Goal: Transaction & Acquisition: Purchase product/service

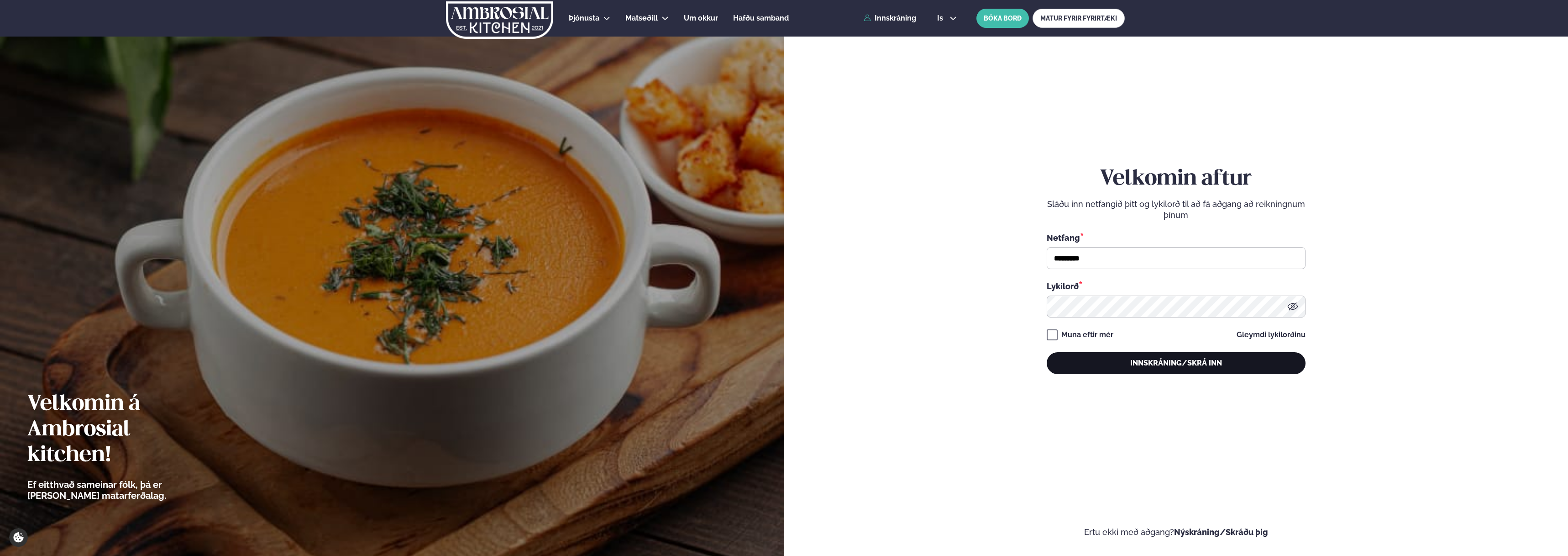
click at [1119, 359] on button "Innskráning/Skrá inn" at bounding box center [1176, 363] width 259 height 22
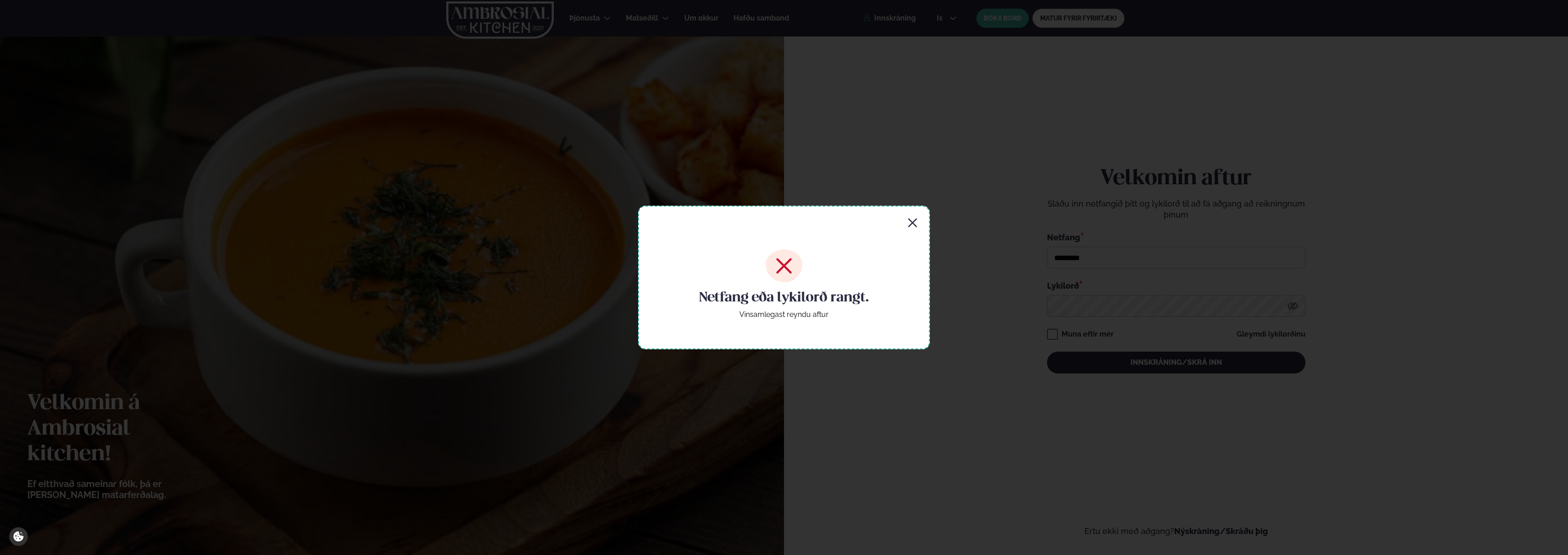
click at [926, 226] on div "Netfang eða lykilorð rangt. Vinsamlegast reyndu aftur" at bounding box center [784, 277] width 292 height 143
click at [915, 224] on icon "button" at bounding box center [912, 222] width 11 height 11
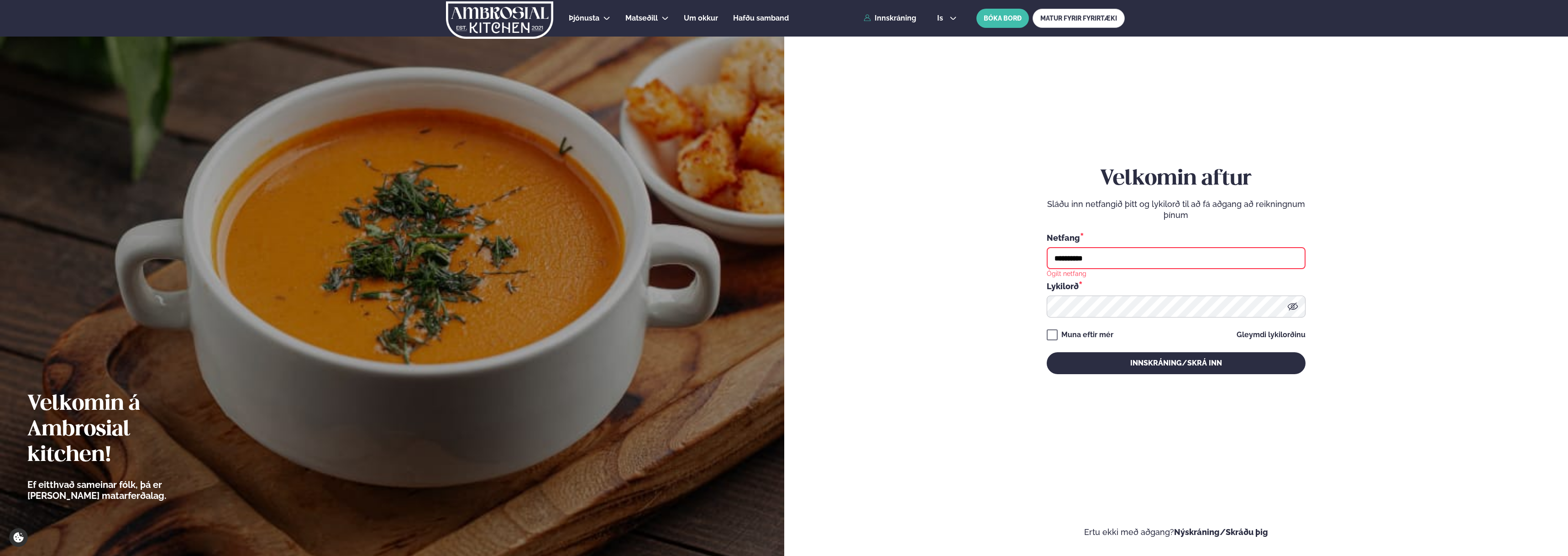
click at [1093, 253] on input "**********" at bounding box center [1176, 258] width 259 height 22
type input "*********"
click at [1047, 352] on button "Innskráning/Skrá inn" at bounding box center [1176, 363] width 259 height 22
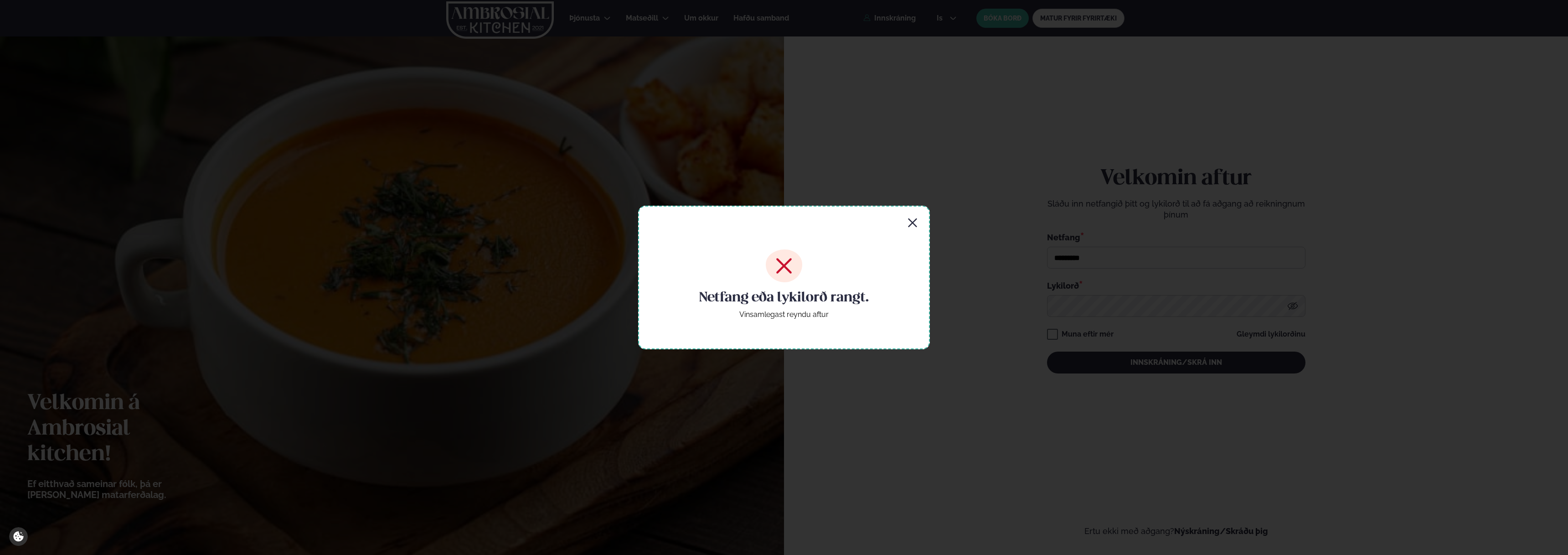
click at [904, 219] on div "Netfang eða lykilorð rangt. Vinsamlegast reyndu aftur" at bounding box center [784, 277] width 292 height 143
click at [918, 222] on icon "button" at bounding box center [912, 222] width 11 height 11
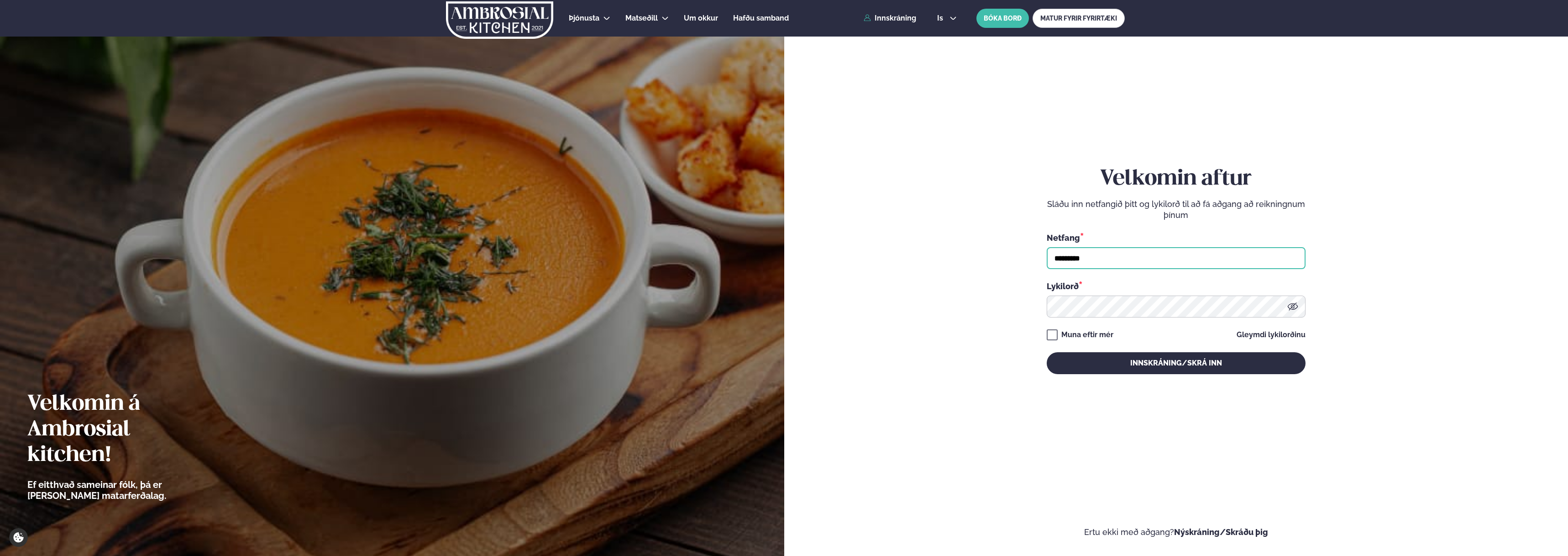
click at [1090, 260] on input "*********" at bounding box center [1176, 258] width 259 height 22
click at [1088, 366] on button "Innskráning/Skrá inn" at bounding box center [1176, 363] width 259 height 22
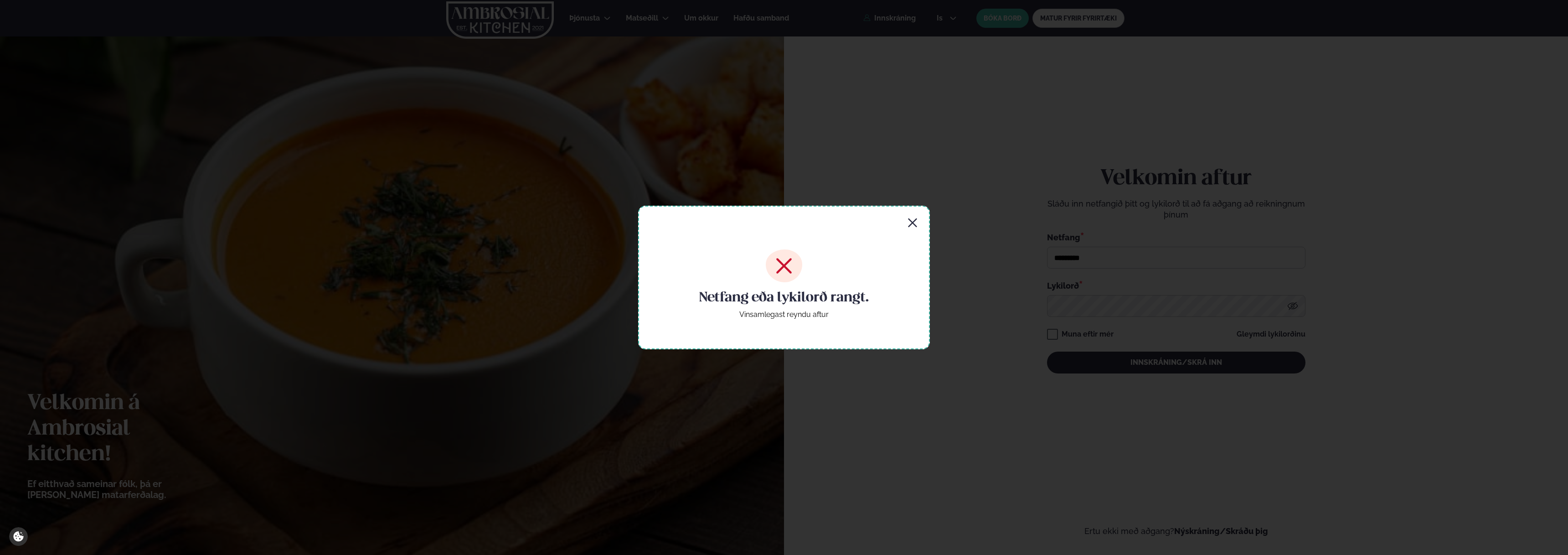
click at [917, 221] on icon "button" at bounding box center [912, 222] width 11 height 11
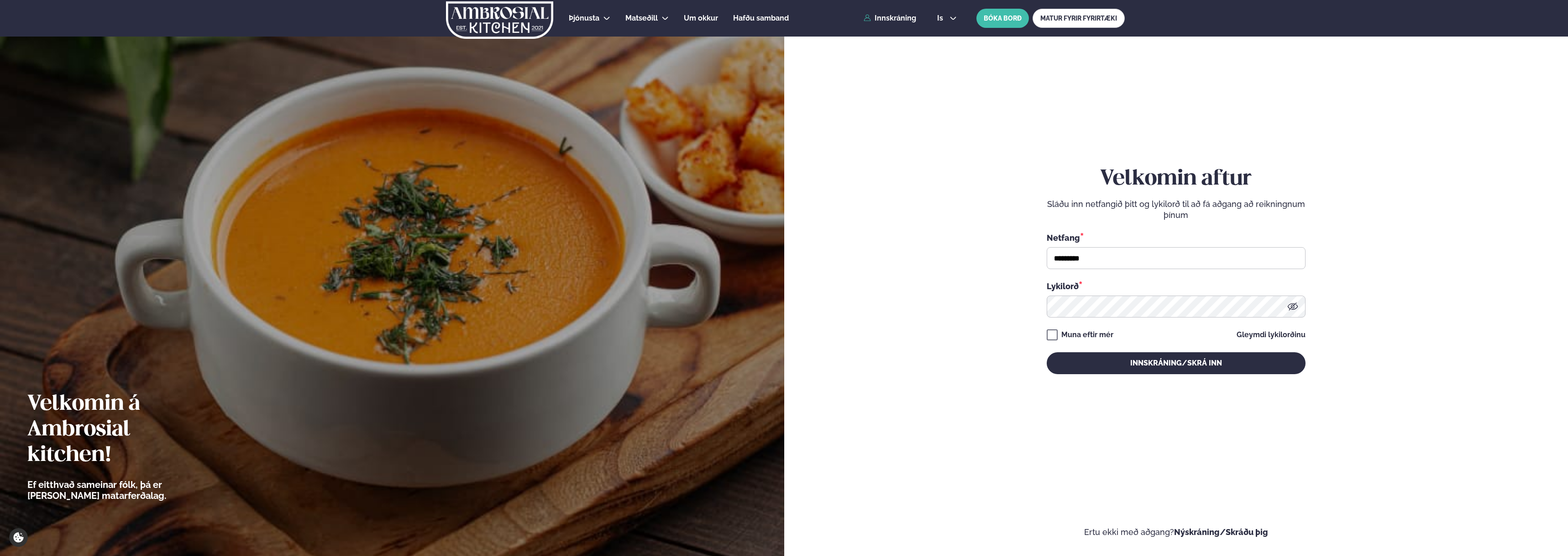
click at [1076, 375] on div "Velkomin aftur Sláðu inn netfangið þitt og lykilorð til að fá aðgang að reiknin…" at bounding box center [1176, 270] width 259 height 498
click at [1075, 368] on button "Innskráning/Skrá inn" at bounding box center [1176, 363] width 259 height 22
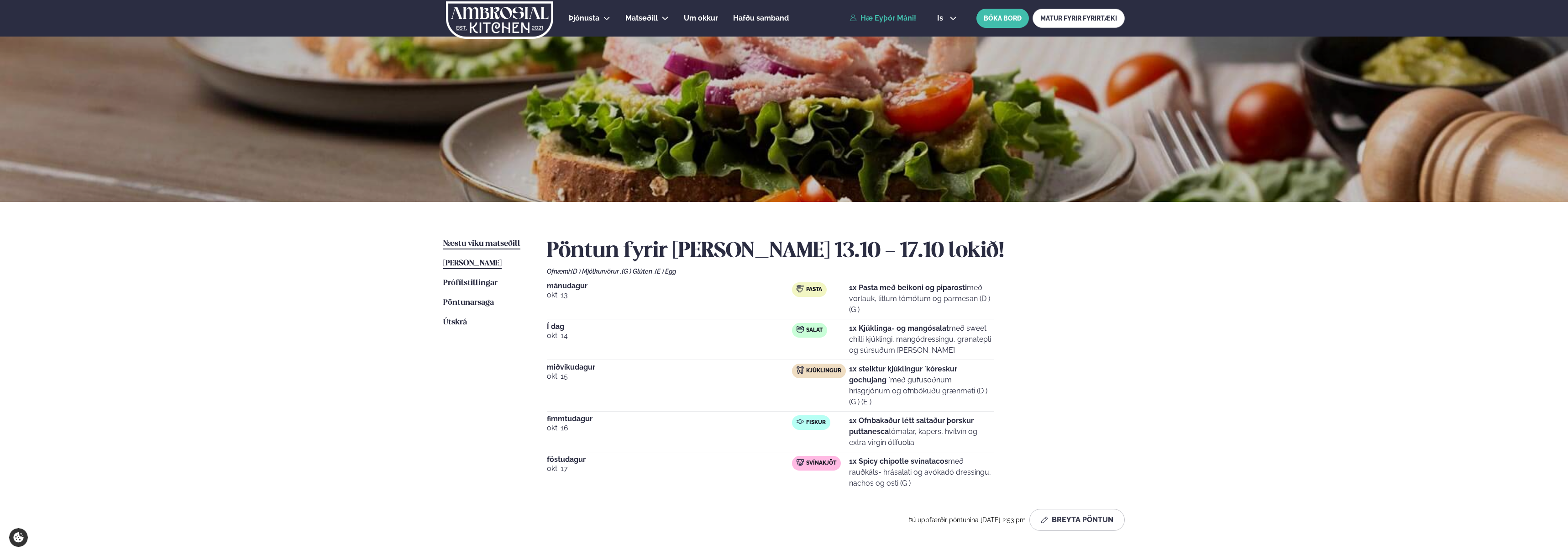
click at [469, 248] on link "Næstu [PERSON_NAME] matseðill Næsta vika" at bounding box center [481, 244] width 77 height 11
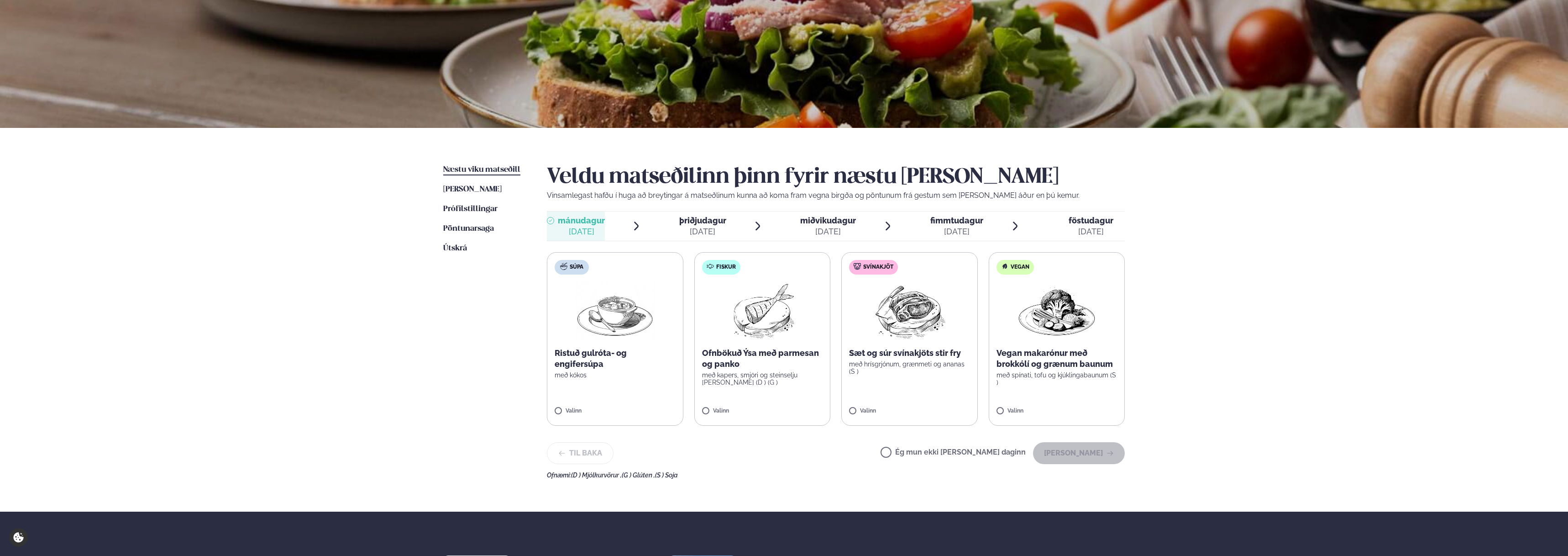
scroll to position [112, 0]
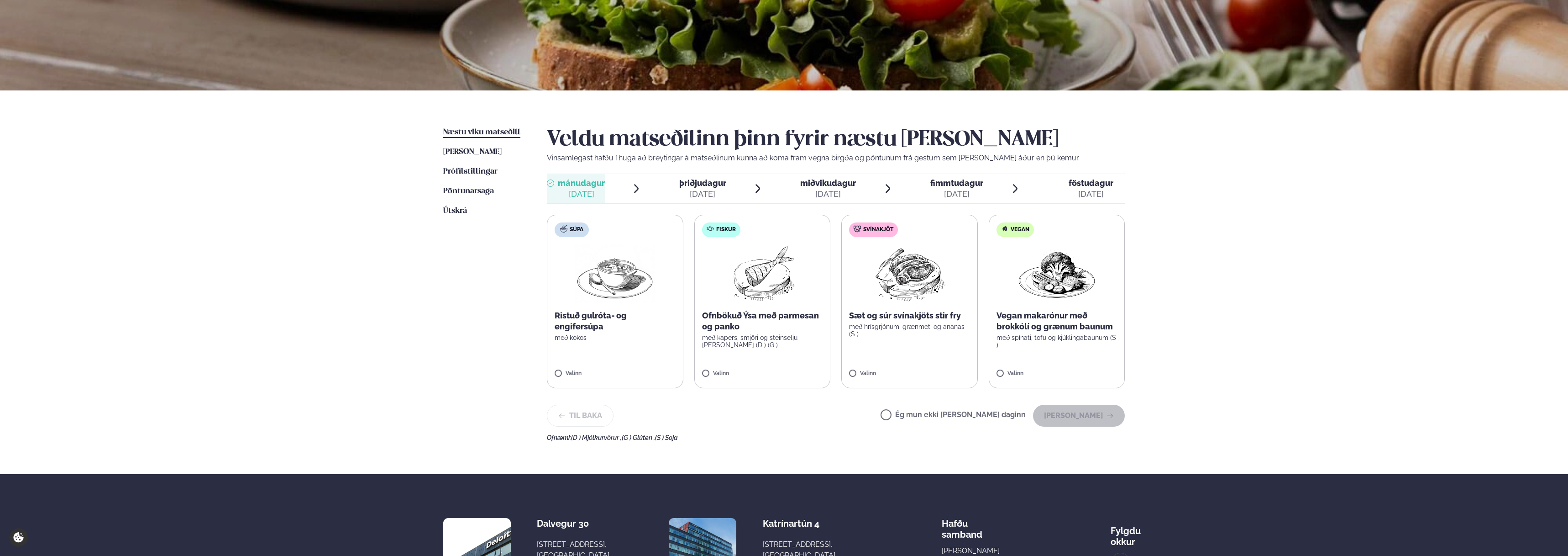
click at [921, 312] on p "Sæt og súr svínakjöts stir fry" at bounding box center [909, 315] width 121 height 11
click at [840, 372] on div "Súpa Ristuð gulróta- og engifersúpa með [PERSON_NAME] Fiskur Ofnbökuð Ýsa með p…" at bounding box center [835, 301] width 578 height 174
click at [846, 374] on label "Svínakjöt Sæt og súr svínakjöts stir fry með hrísgrjónum, grænmeti og ananas (S…" at bounding box center [909, 301] width 137 height 174
click at [894, 347] on label "Svínakjöt Sæt og súr svínakjöts stir fry með hrísgrjónum, grænmeti og ananas (S…" at bounding box center [909, 301] width 137 height 174
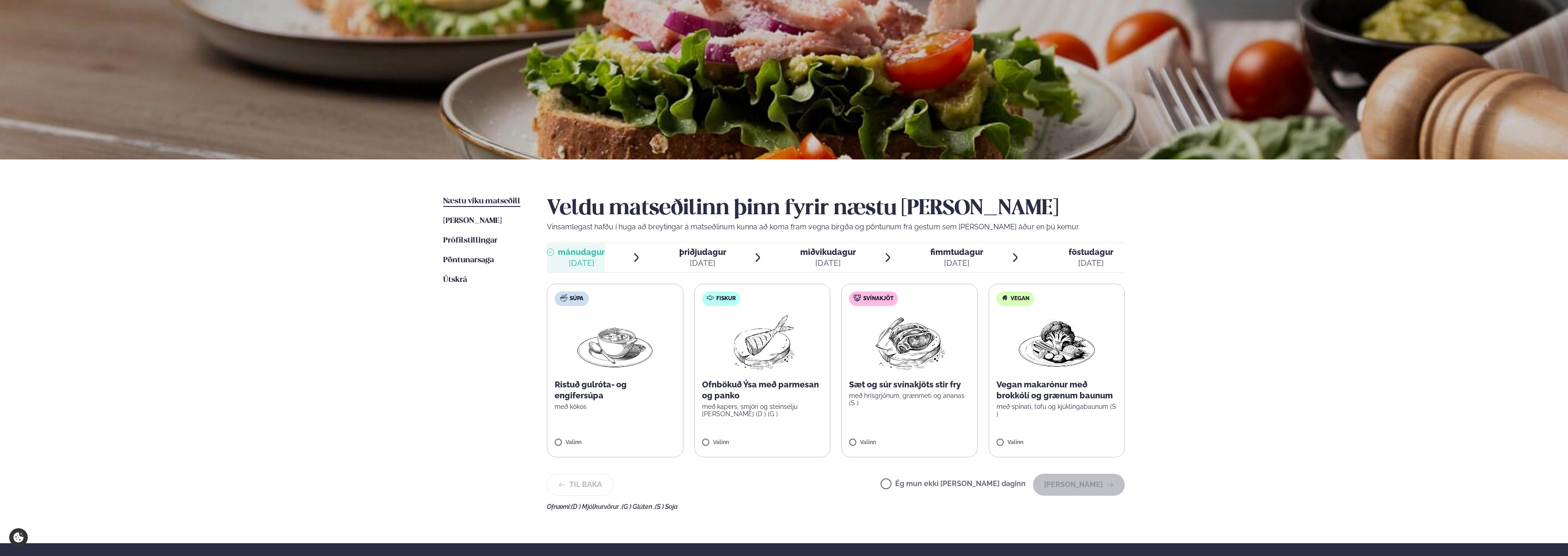
scroll to position [48, 0]
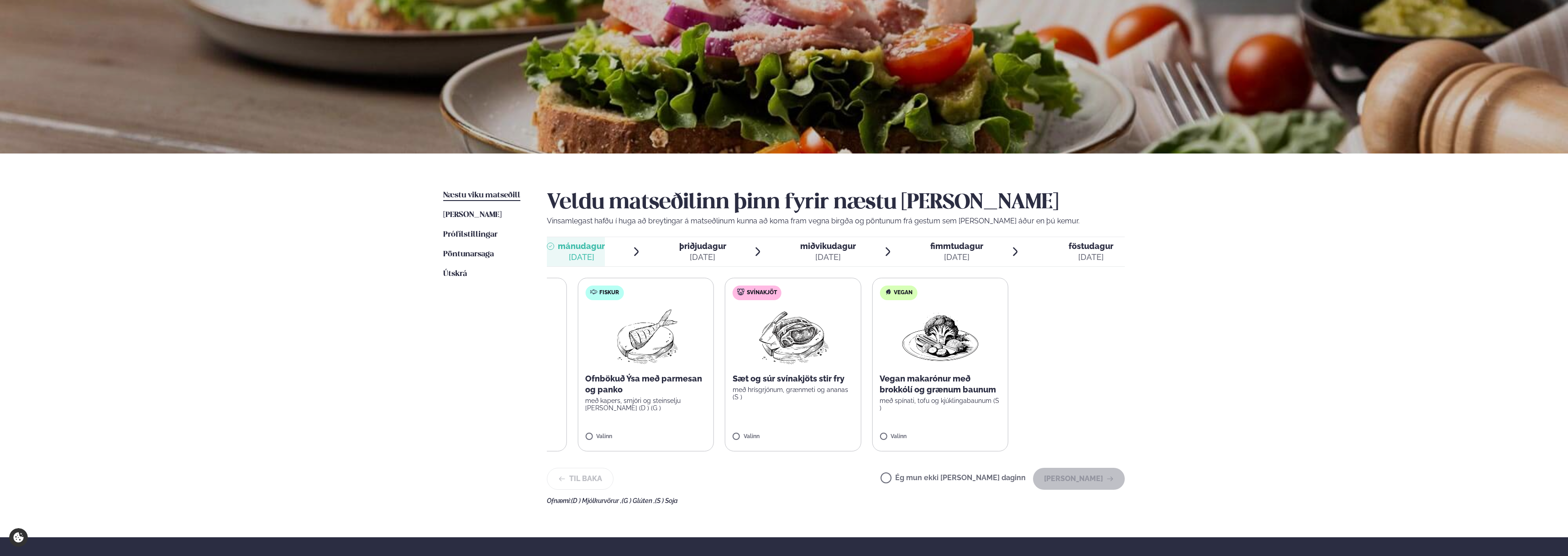
click at [524, 364] on div "Næstu [PERSON_NAME] matseðill Næsta vika [PERSON_NAME] matseðill [PERSON_NAME] …" at bounding box center [784, 345] width 737 height 383
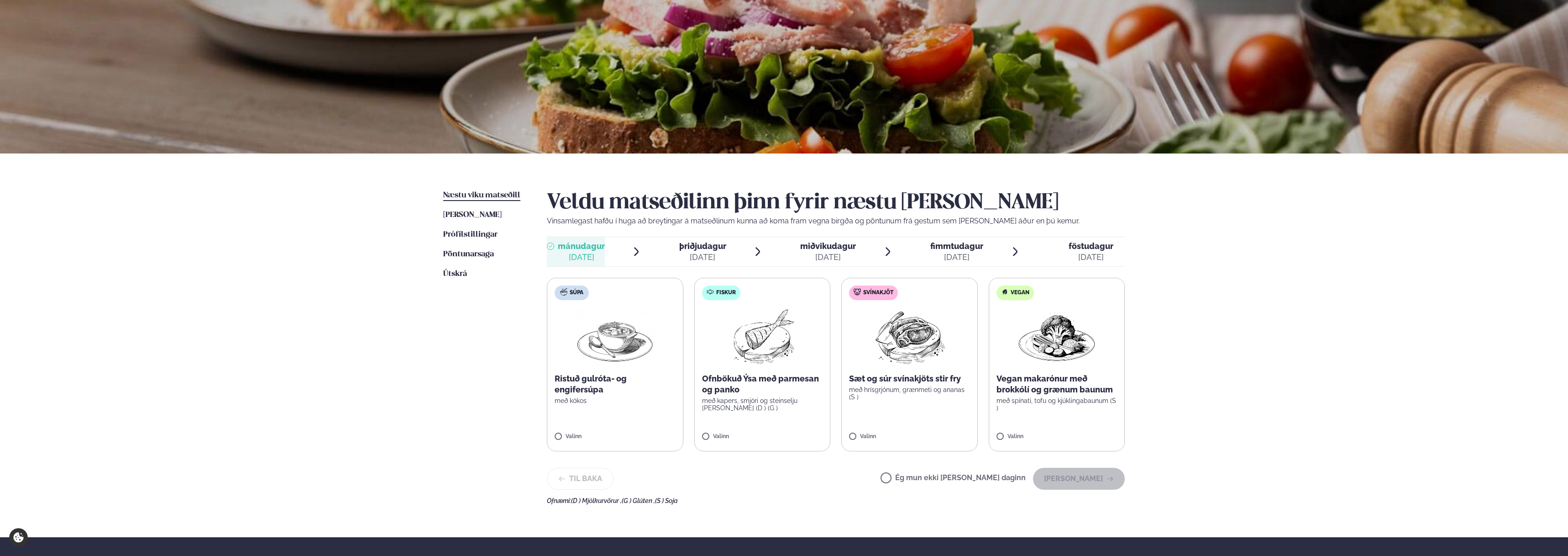
click at [1066, 356] on img at bounding box center [1057, 336] width 80 height 59
click at [935, 352] on img at bounding box center [909, 336] width 81 height 59
click at [743, 373] on p "Ofnbökuð Ýsa með parmesan og panko" at bounding box center [762, 384] width 121 height 22
click at [1028, 435] on icon at bounding box center [1029, 432] width 9 height 9
click at [888, 433] on div at bounding box center [882, 432] width 35 height 18
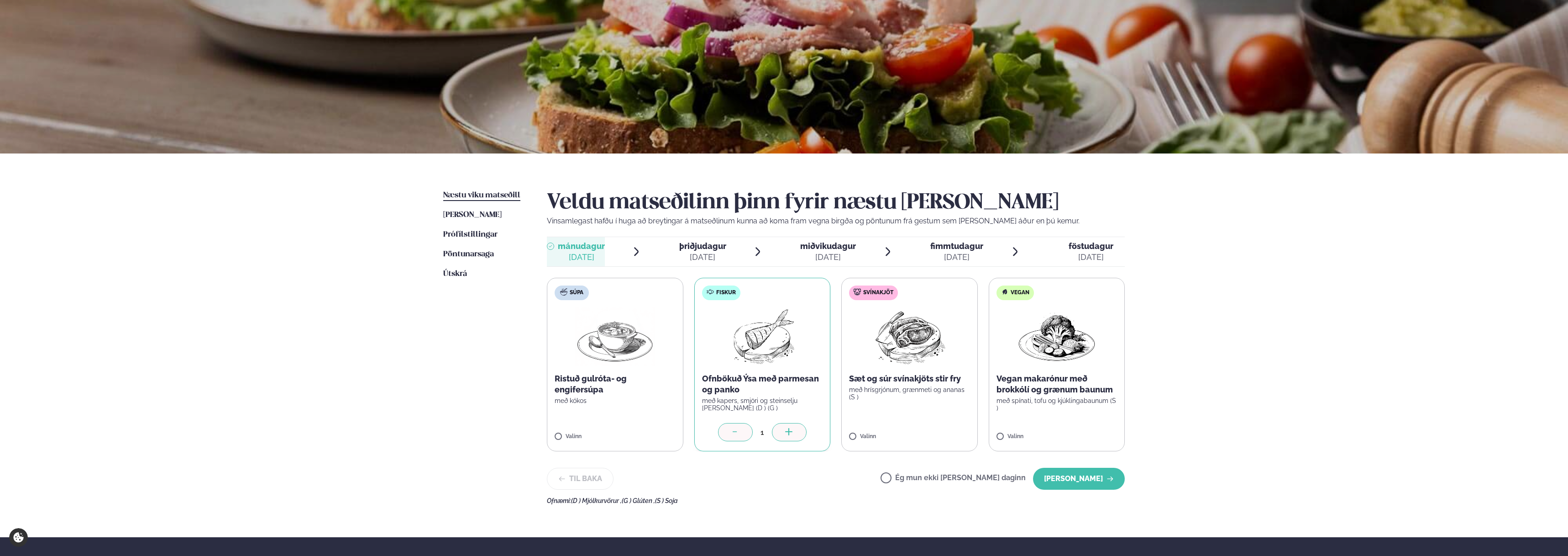
click at [722, 430] on div at bounding box center [735, 432] width 35 height 18
click at [730, 430] on div at bounding box center [735, 432] width 35 height 18
click at [732, 433] on icon at bounding box center [735, 432] width 9 height 9
click at [764, 399] on p "með kapers, smjöri og steinselju [PERSON_NAME] (D ) (G )" at bounding box center [762, 403] width 121 height 15
click at [1058, 477] on button "[PERSON_NAME]" at bounding box center [1079, 478] width 92 height 22
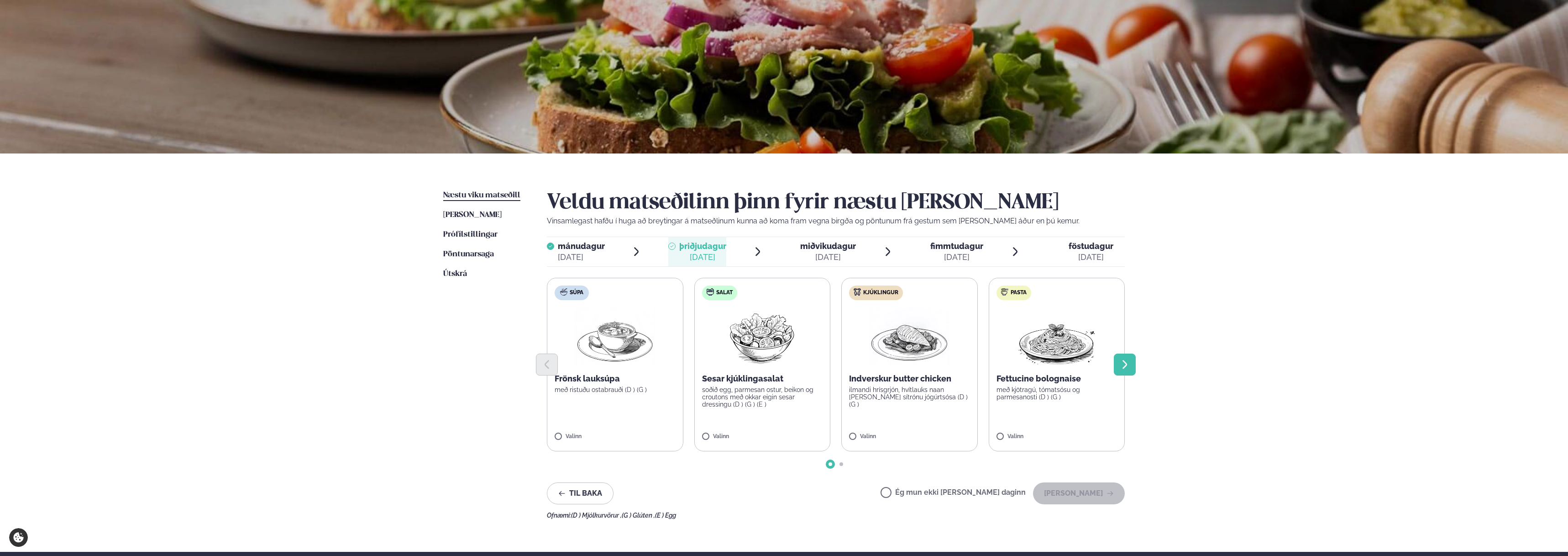
click at [1124, 373] on button "Next slide" at bounding box center [1125, 364] width 22 height 22
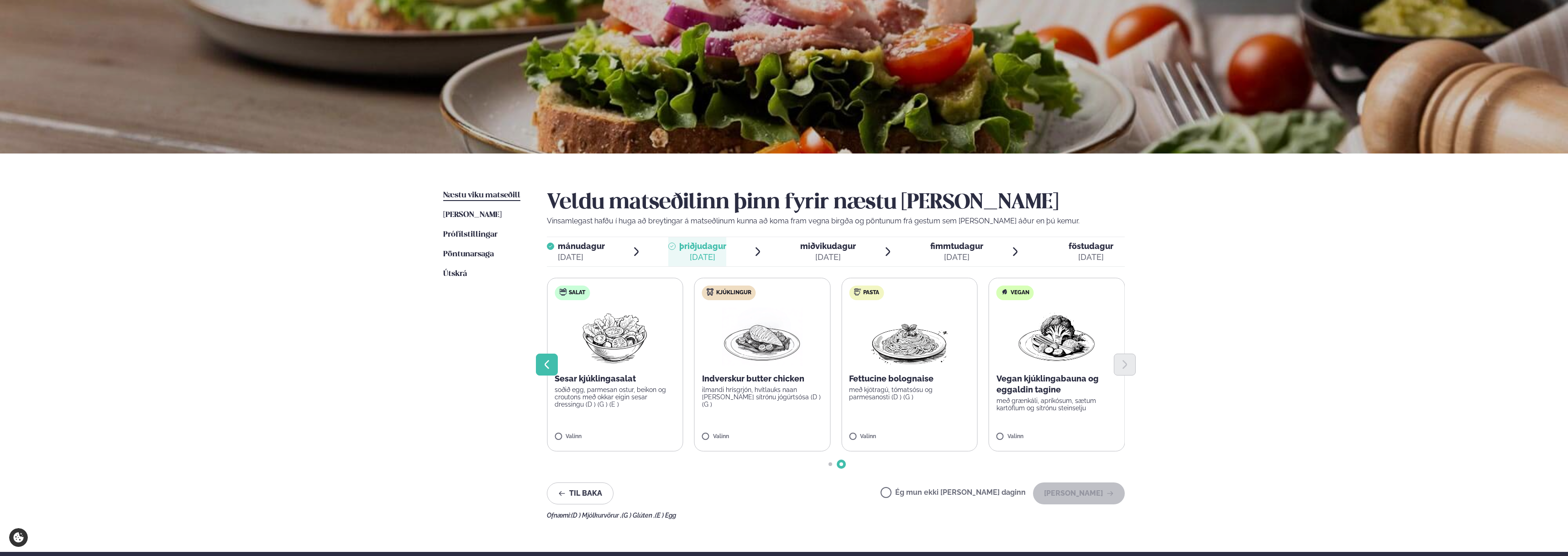
click at [546, 361] on icon "Previous slide" at bounding box center [546, 363] width 11 height 11
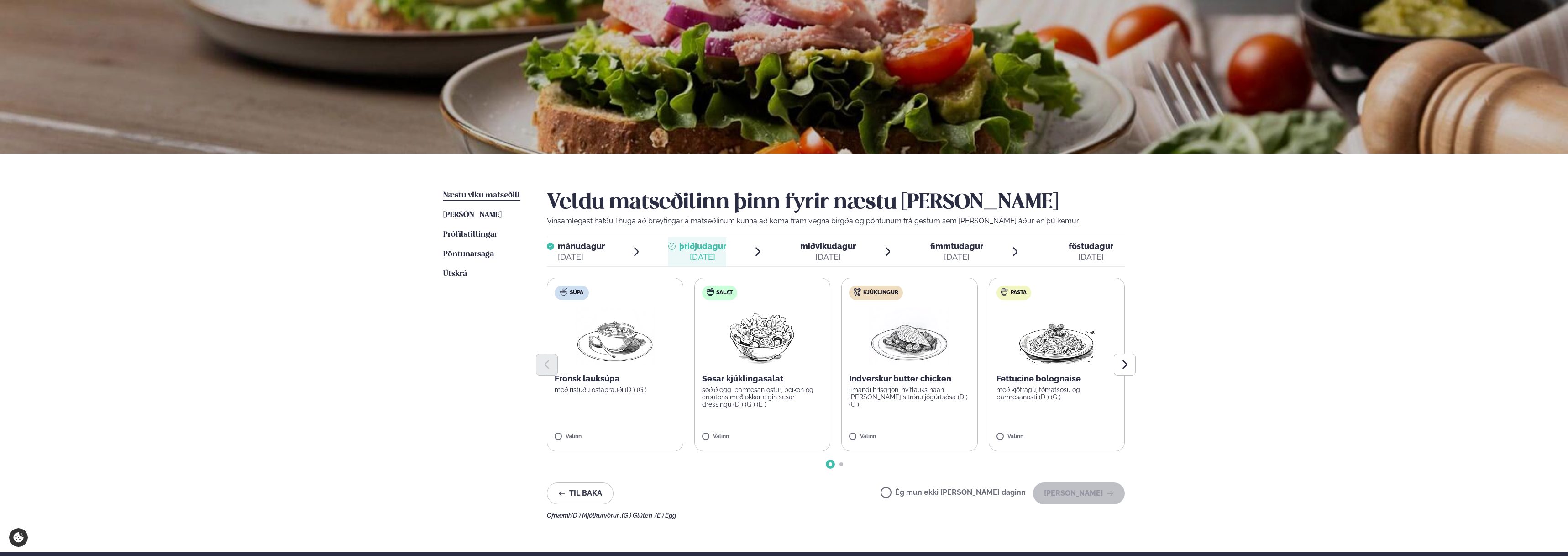
click at [607, 431] on label "Súpa Frönsk lauksúpa með ristuðu ostabrauði (D ) (G ) Valinn" at bounding box center [615, 364] width 137 height 174
click at [1061, 491] on button "[PERSON_NAME]" at bounding box center [1079, 493] width 92 height 22
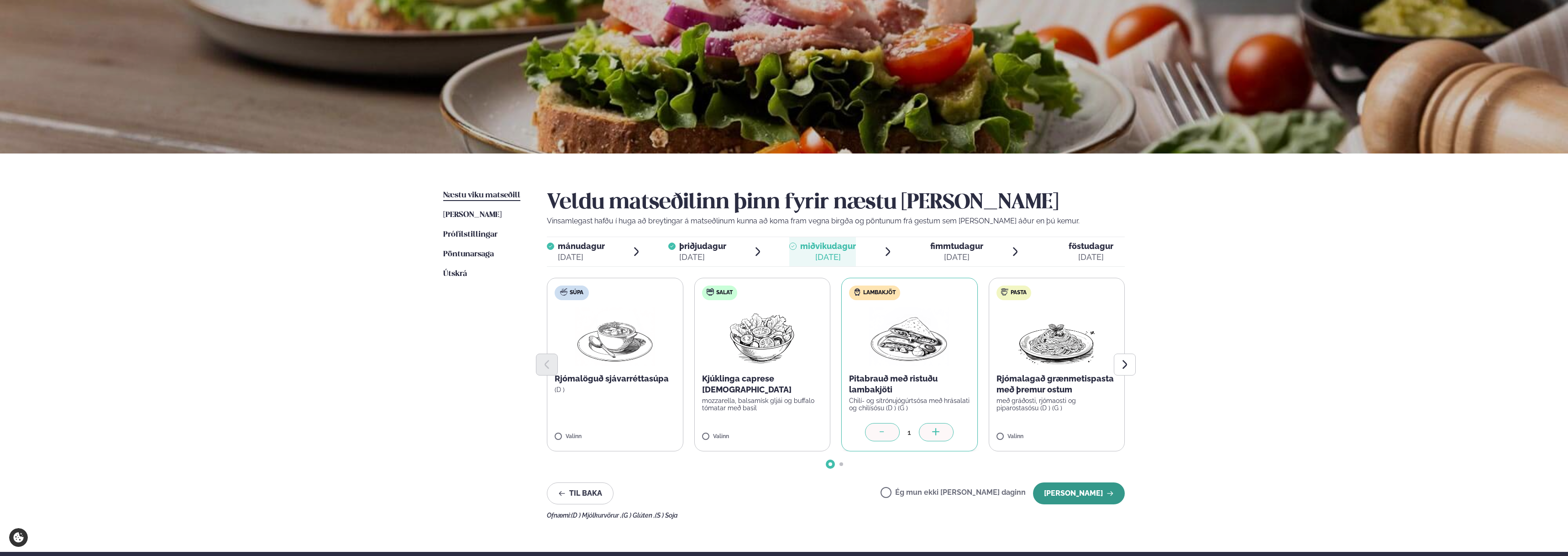
click at [1075, 487] on button "[PERSON_NAME]" at bounding box center [1079, 493] width 92 height 22
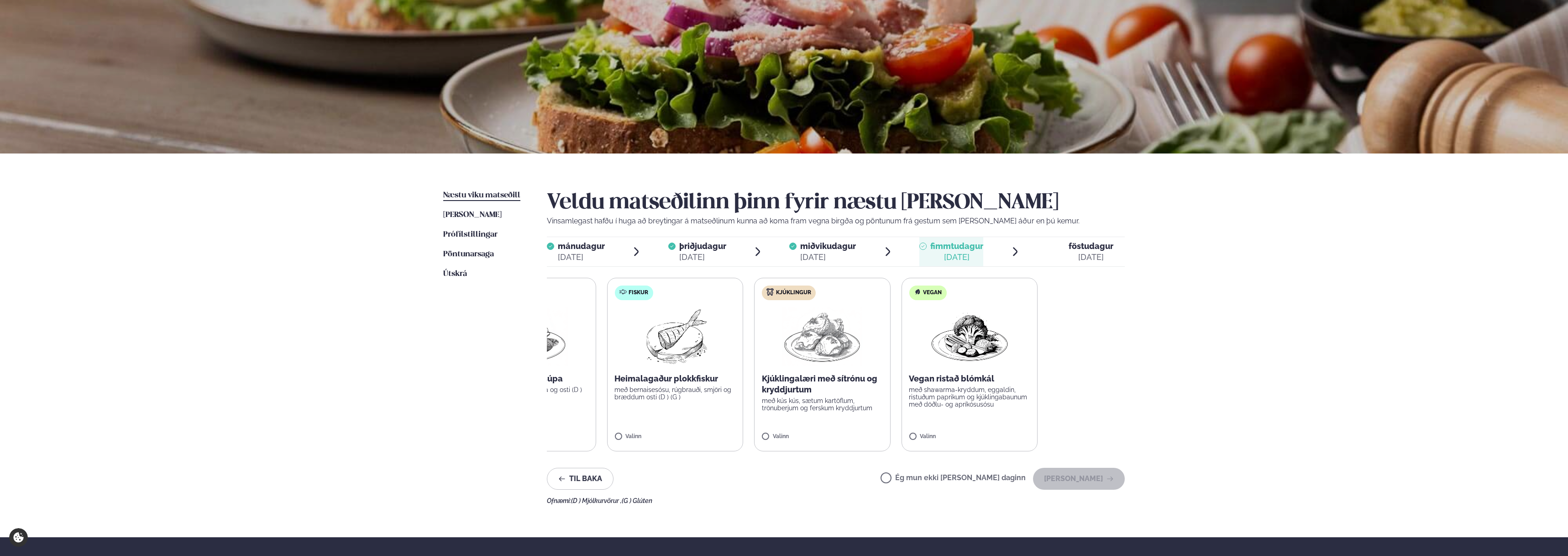
click at [800, 382] on div "Súpa Mexíkósk kjúklingasúpa með nachos, sýrðum rjóma og osti (D ) Valinn Fiskur…" at bounding box center [749, 364] width 578 height 174
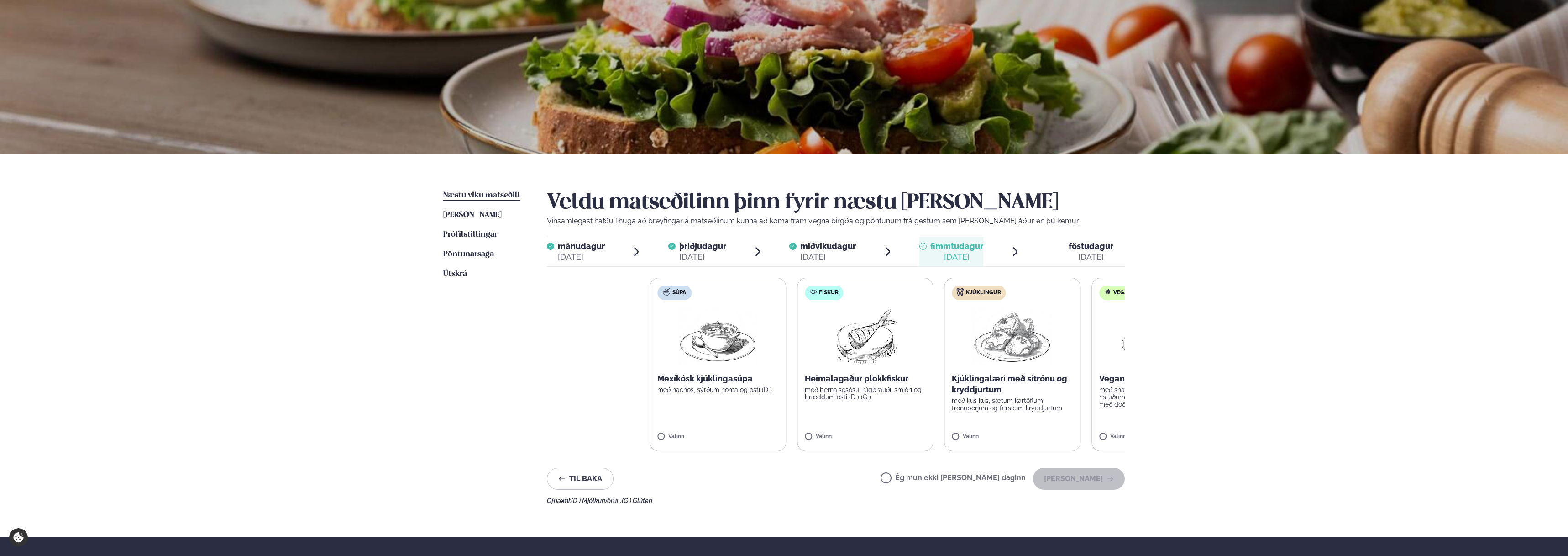
click at [1025, 403] on div "Súpa Mexíkósk kjúklingasúpa með nachos, sýrðum rjóma og osti (D ) Valinn Fiskur…" at bounding box center [938, 364] width 578 height 174
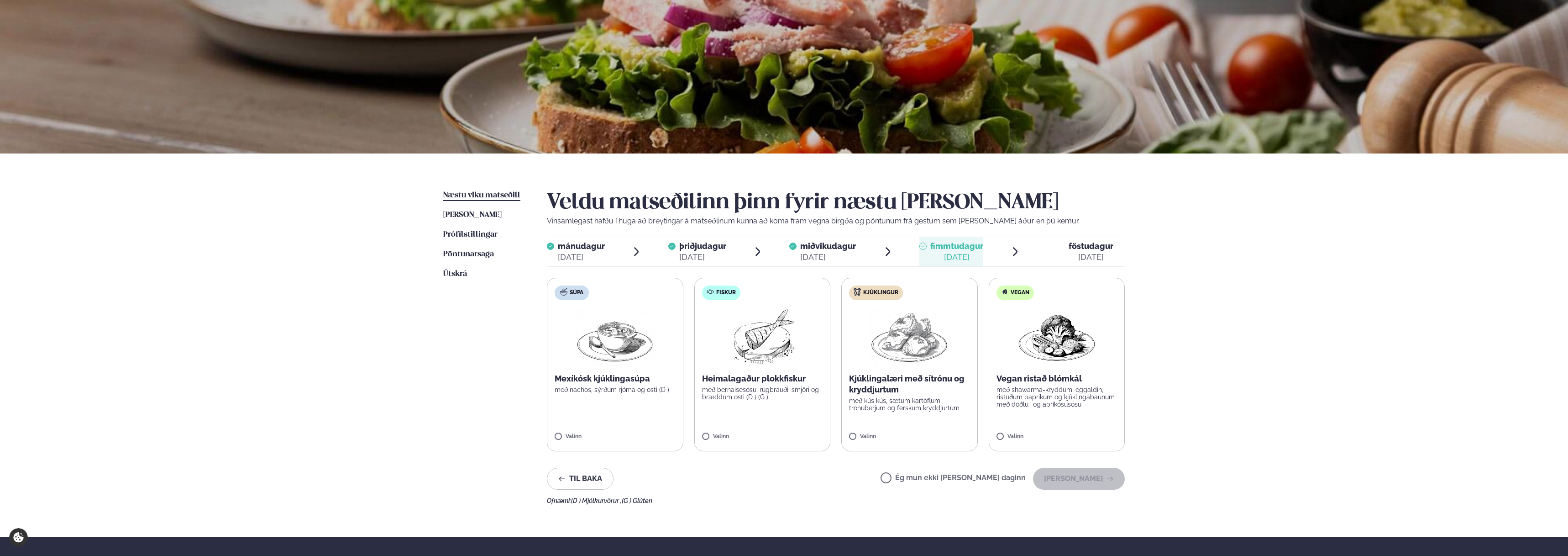
click at [714, 441] on div "Valinn" at bounding box center [762, 438] width 121 height 10
click at [1101, 475] on button "[PERSON_NAME]" at bounding box center [1079, 478] width 92 height 22
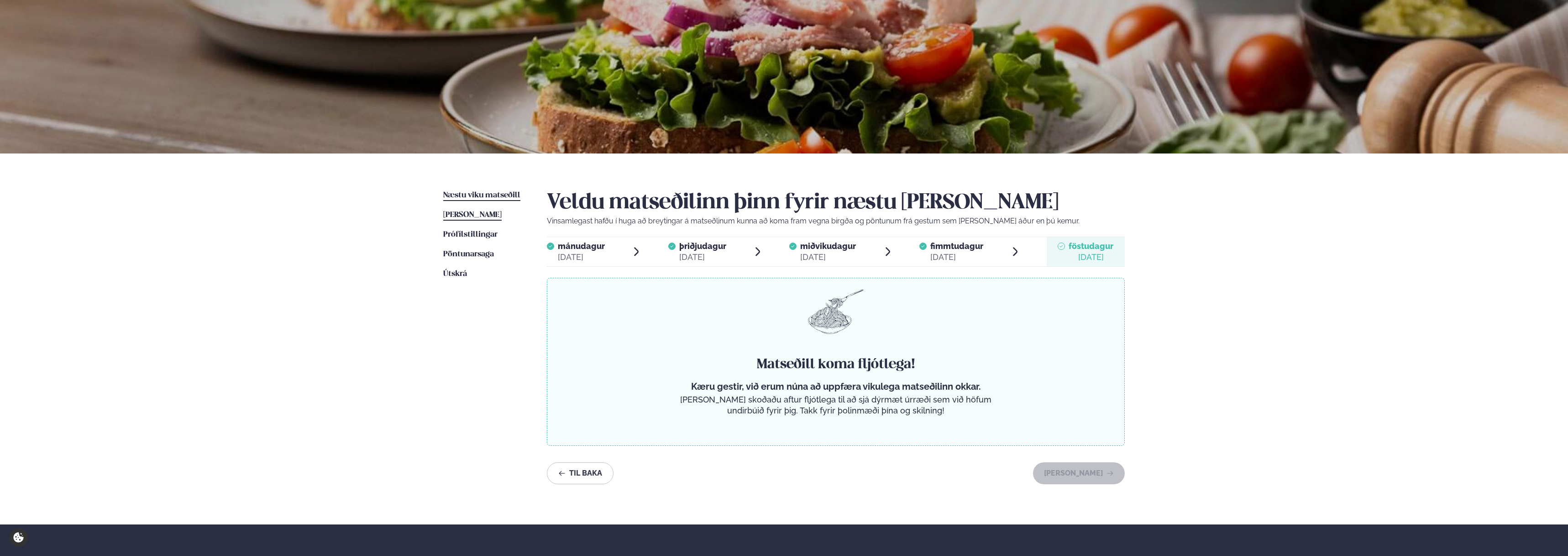
click at [466, 211] on span "[PERSON_NAME]" at bounding box center [472, 215] width 59 height 8
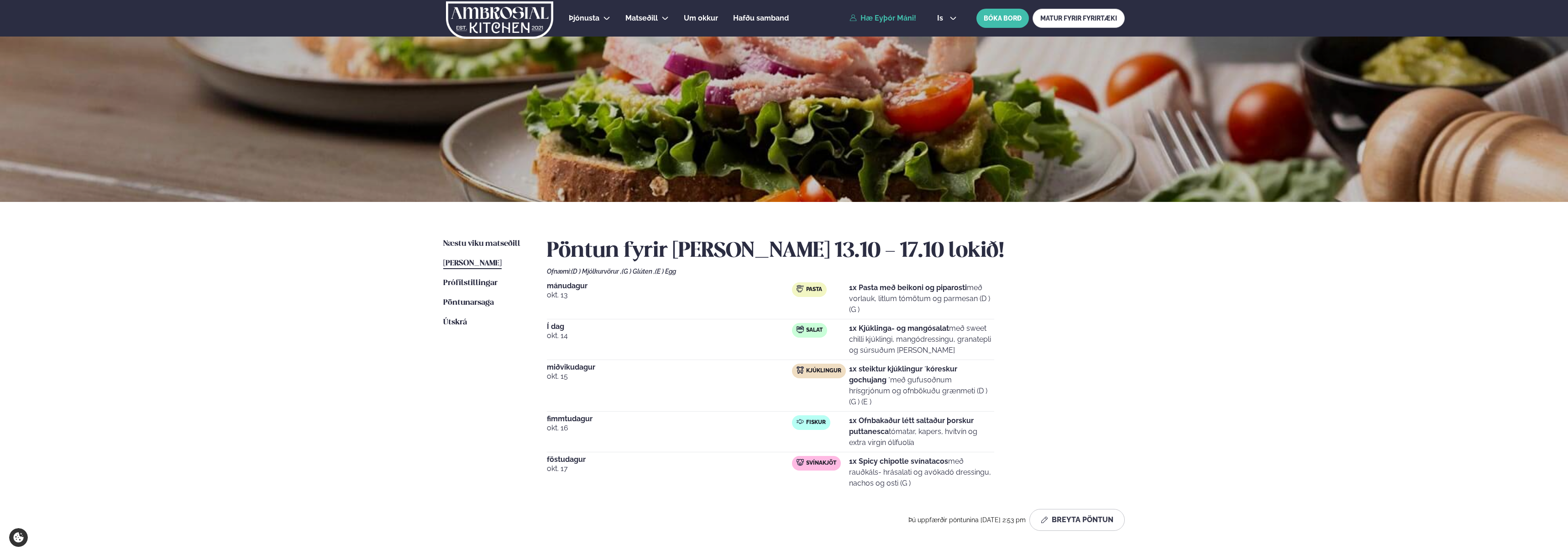
click at [394, 305] on div "Þjónusta Hádegismatur fyrir fyrirtæki Fyrirtækja veitingar Einkapartý Matseðill…" at bounding box center [784, 388] width 1568 height 778
click at [908, 329] on strong "1x Kjúklinga- og mangósalat" at bounding box center [899, 327] width 100 height 9
click at [905, 339] on p "1x Kjúklinga- og mangósalat með sweet chilli kjúklingi, mangódressingu, granate…" at bounding box center [921, 338] width 145 height 33
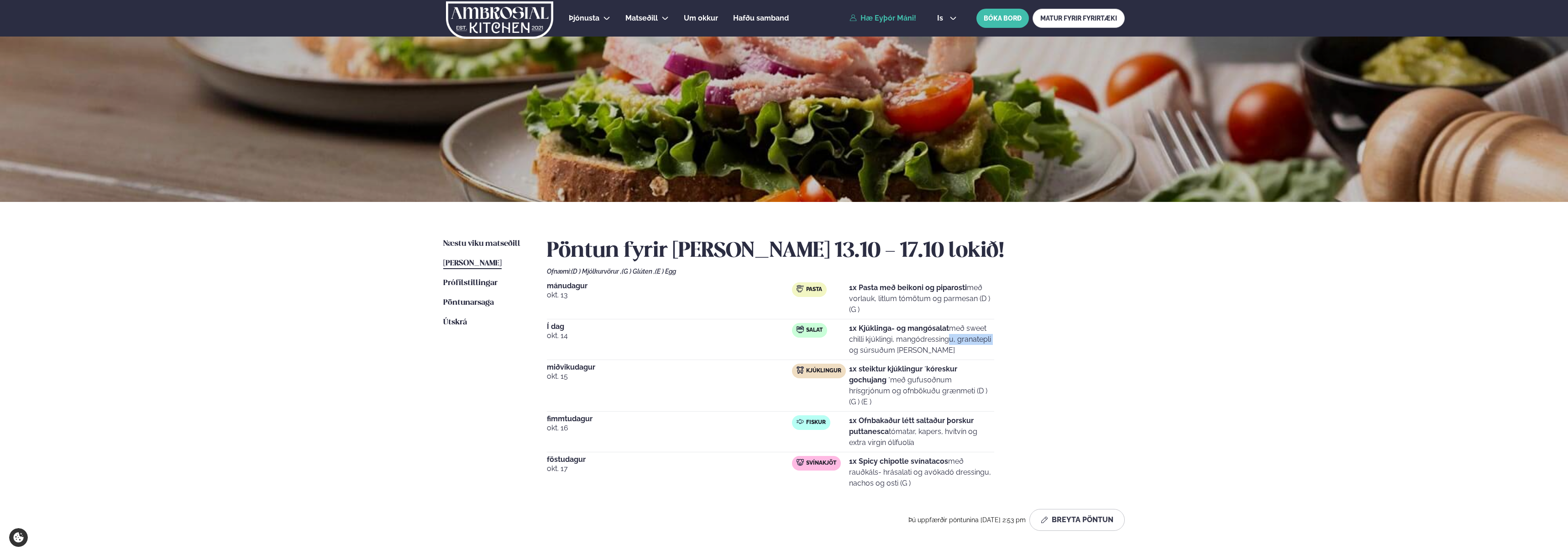
click at [905, 339] on p "1x Kjúklinga- og mangósalat með sweet chilli kjúklingi, mangódressingu, granate…" at bounding box center [921, 338] width 145 height 33
click at [887, 338] on p "1x Kjúklinga- og mangósalat með sweet chilli kjúklingi, mangódressingu, granate…" at bounding box center [921, 338] width 145 height 33
click at [908, 339] on p "1x Kjúklinga- og mangósalat með sweet chilli kjúklingi, mangódressingu, granate…" at bounding box center [921, 338] width 145 height 33
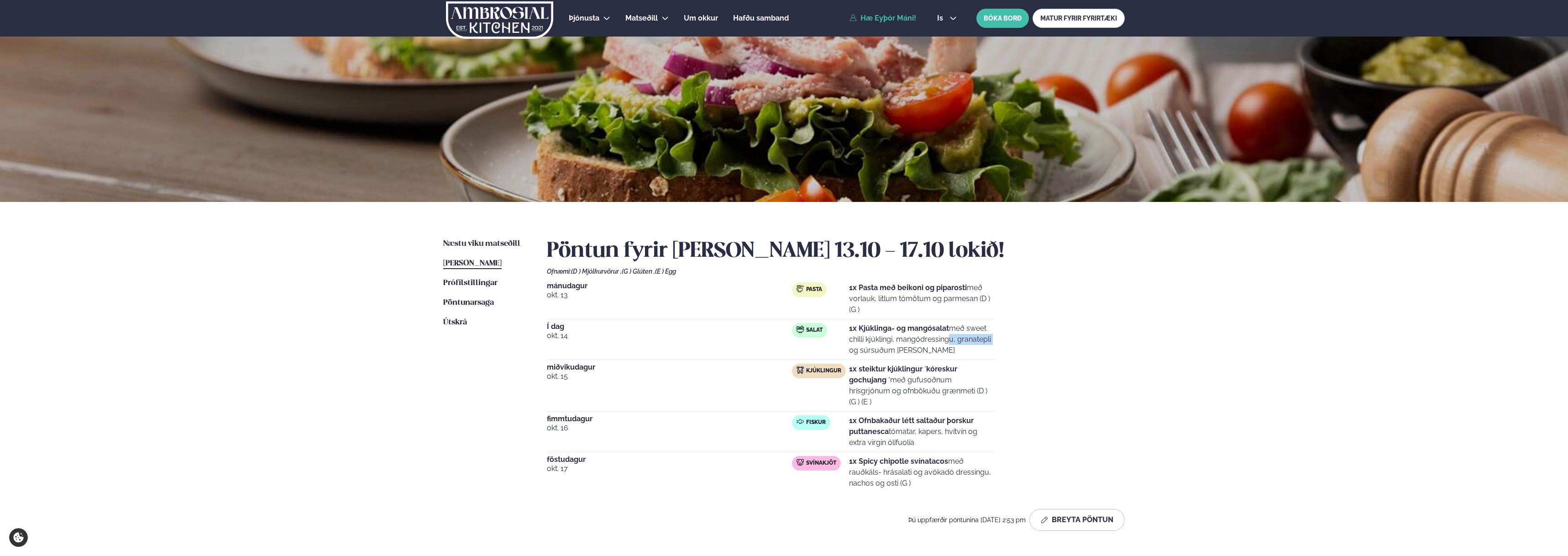
click at [908, 339] on p "1x Kjúklinga- og mangósalat með sweet chilli kjúklingi, mangódressingu, granate…" at bounding box center [921, 338] width 145 height 33
click at [915, 338] on p "1x Kjúklinga- og mangósalat með sweet chilli kjúklingi, mangódressingu, granate…" at bounding box center [921, 338] width 145 height 33
click at [883, 369] on strong "1x steiktur kjúklingur ´kóreskur gochujang ´" at bounding box center [903, 374] width 108 height 20
click at [901, 369] on strong "1x steiktur kjúklingur ´kóreskur gochujang ´" at bounding box center [903, 374] width 108 height 20
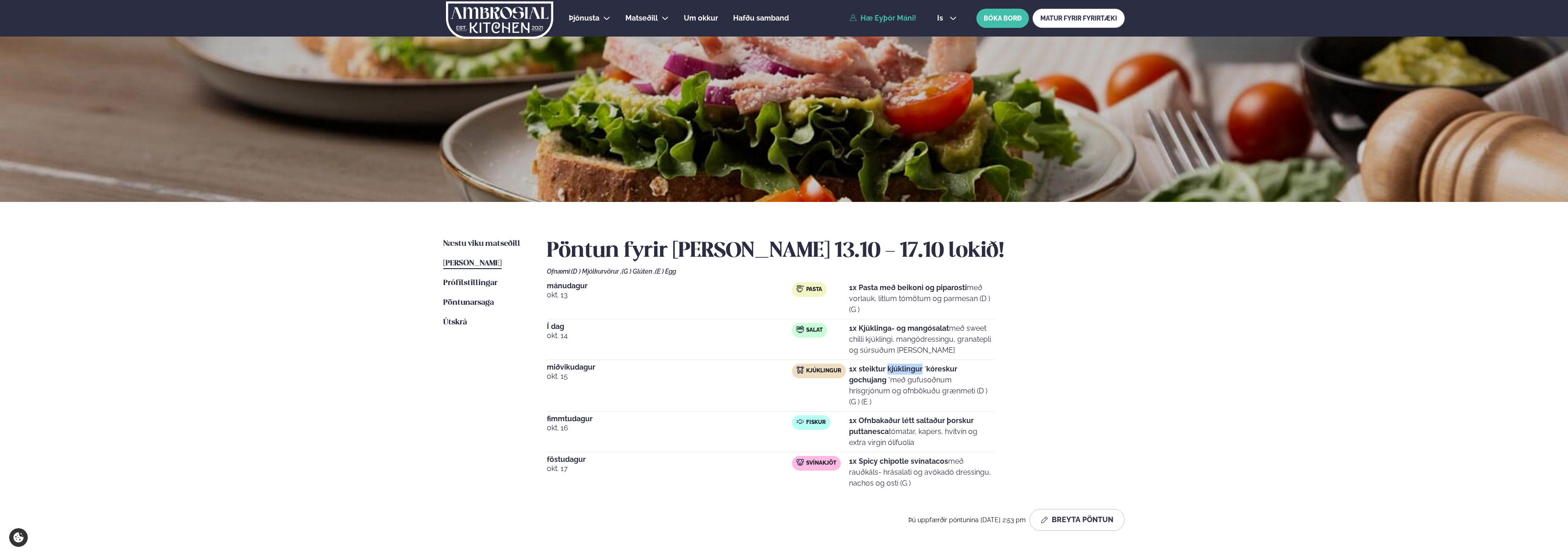
click at [901, 369] on strong "1x steiktur kjúklingur ´kóreskur gochujang ´" at bounding box center [903, 374] width 108 height 20
click at [861, 367] on strong "1x steiktur kjúklingur ´kóreskur gochujang ´" at bounding box center [903, 374] width 108 height 20
drag, startPoint x: 852, startPoint y: 378, endPoint x: 972, endPoint y: 396, distance: 121.3
click at [972, 396] on p "1x steiktur kjúklingur ´kóreskur gochujang ´ með gufusoðnum hrísgrjónum og ofnb…" at bounding box center [921, 385] width 145 height 44
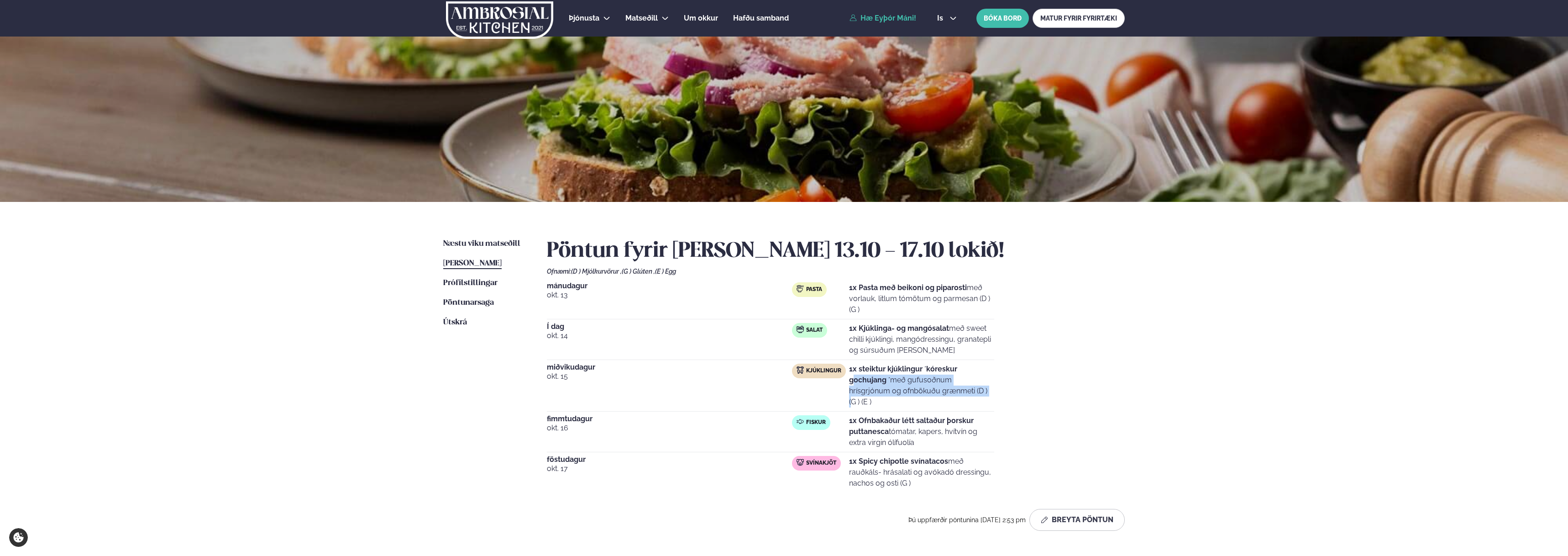
click at [972, 396] on p "1x steiktur kjúklingur ´kóreskur gochujang ´ með gufusoðnum hrísgrjónum og ofnb…" at bounding box center [921, 385] width 145 height 44
click at [851, 420] on strong "1x Ofnbakaður létt saltaður þorskur puttanesca" at bounding box center [911, 426] width 125 height 20
click at [1111, 517] on button "Breyta Pöntun" at bounding box center [1077, 520] width 96 height 22
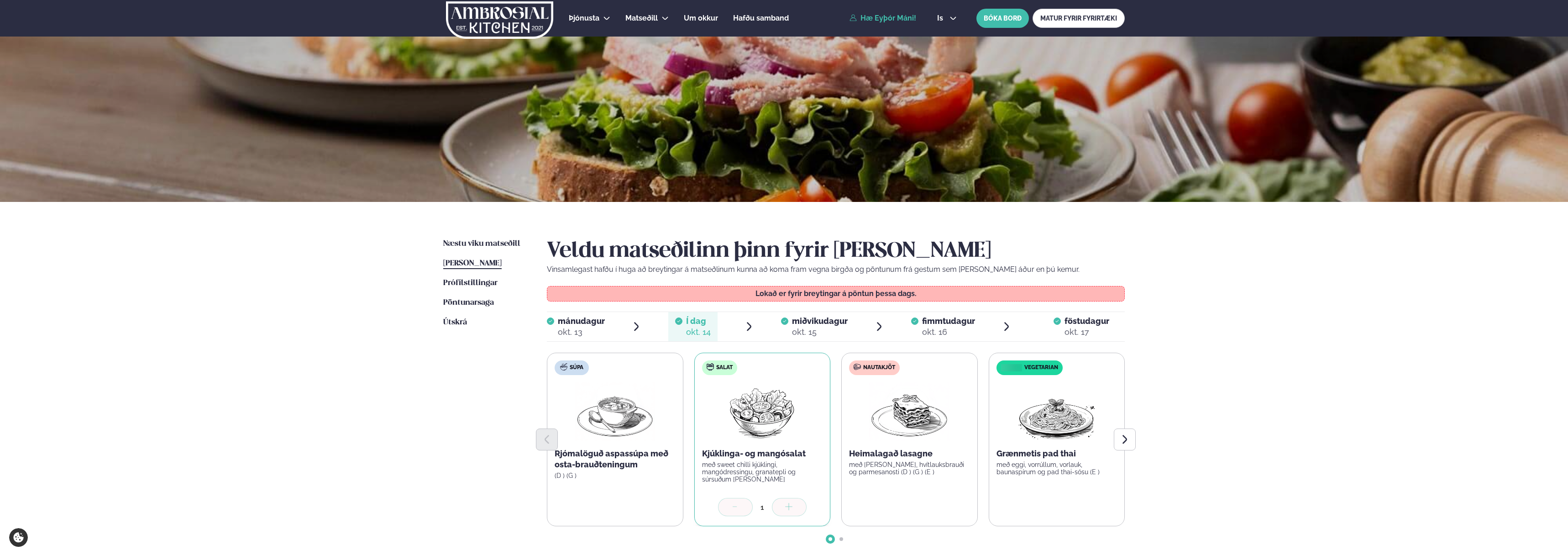
click at [799, 333] on div "okt. 15" at bounding box center [820, 331] width 56 height 11
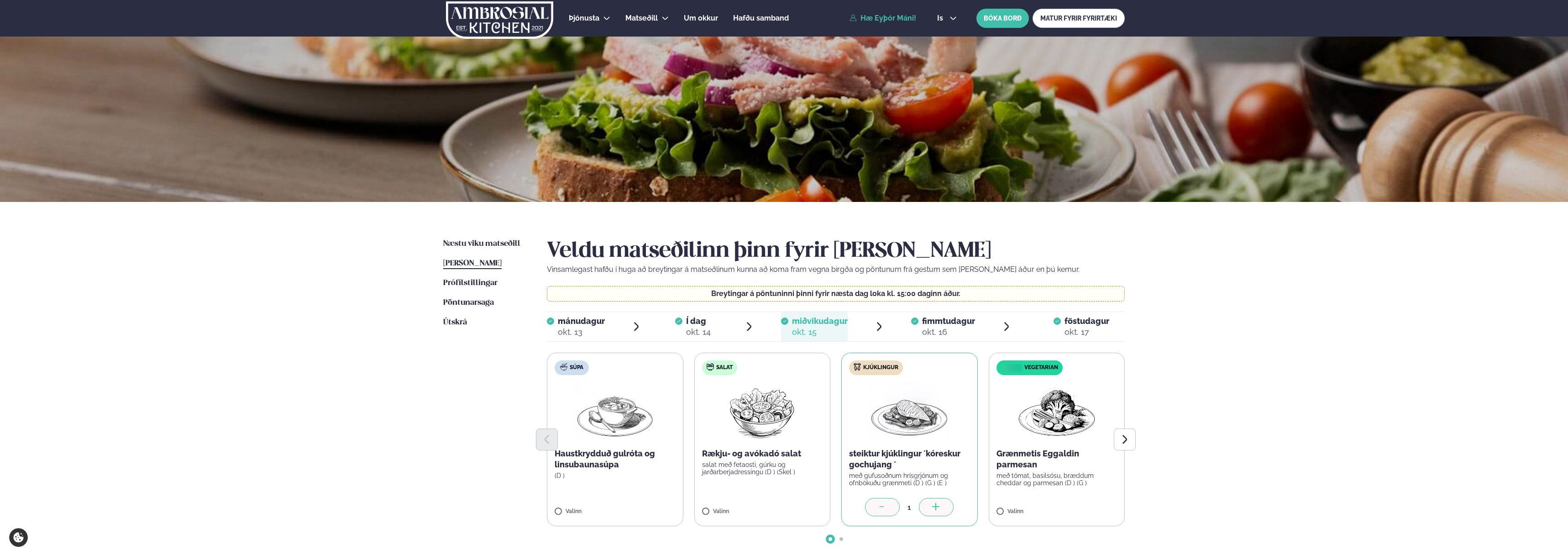
scroll to position [61, 0]
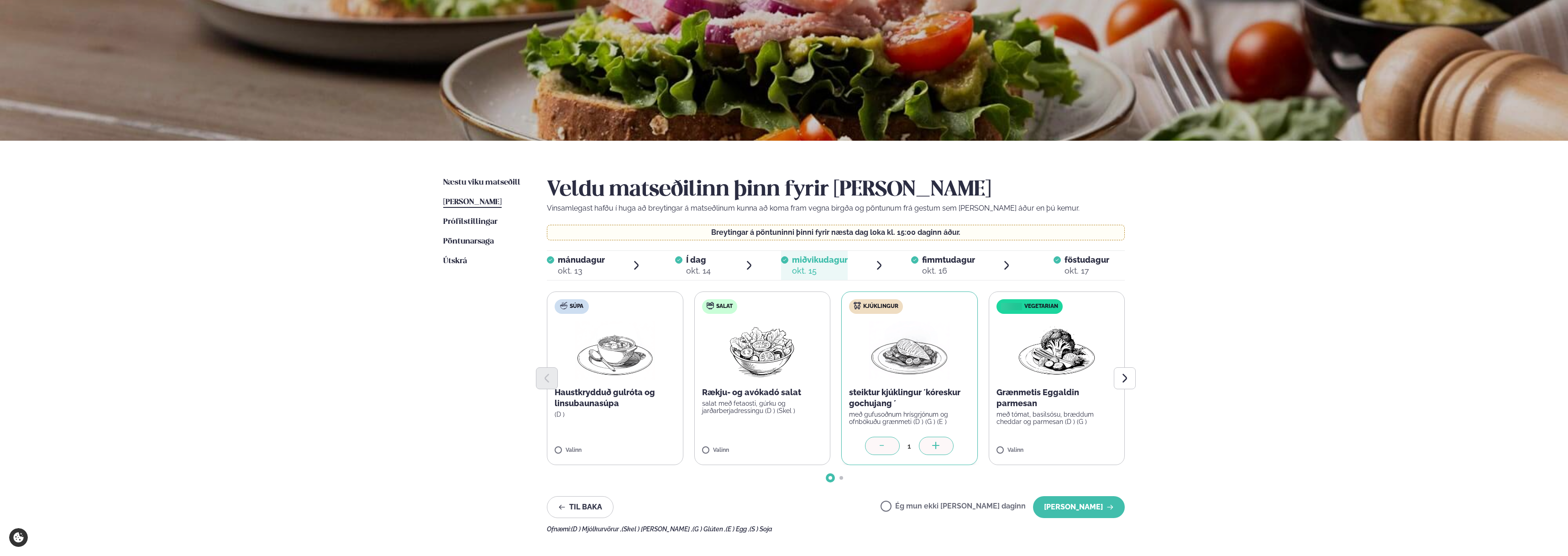
click at [893, 442] on div at bounding box center [882, 445] width 35 height 18
click at [864, 444] on label "Kjúklingur steiktur kjúklingur ´kóreskur gochujang ´ með gufusoðnum hrísgrjónum…" at bounding box center [909, 378] width 137 height 174
click at [1130, 380] on icon "Next slide" at bounding box center [1124, 377] width 11 height 11
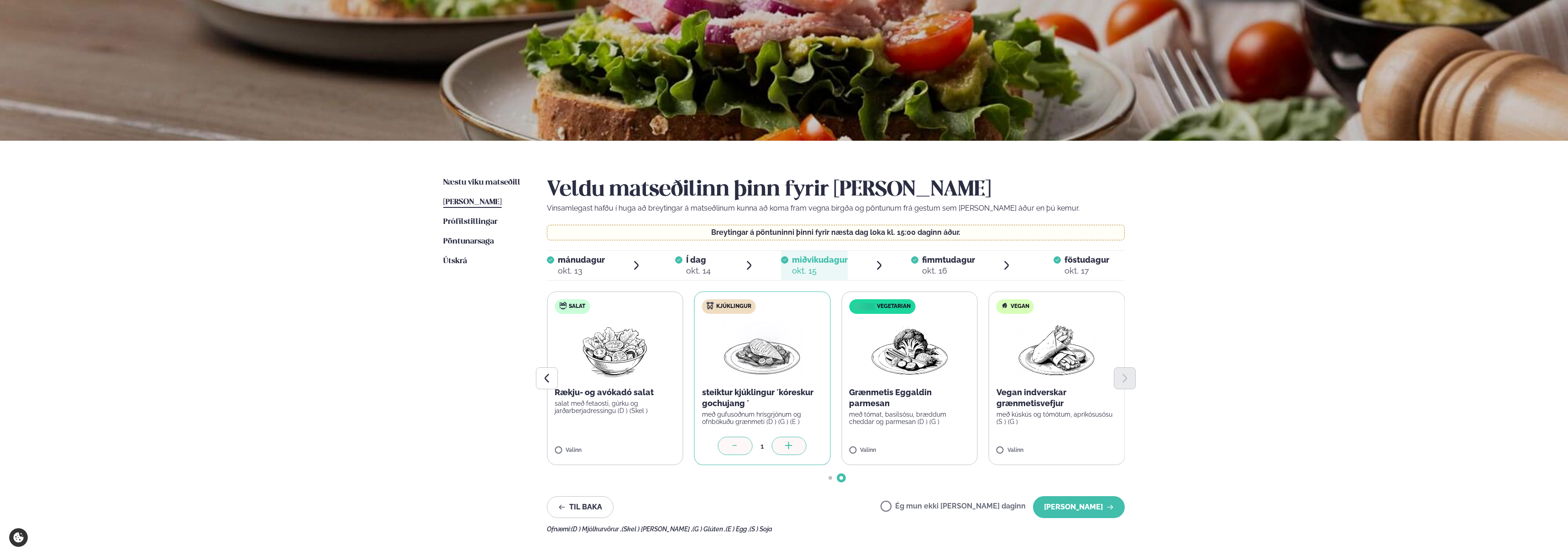
click at [935, 258] on span "fimmtudagur" at bounding box center [948, 260] width 53 height 10
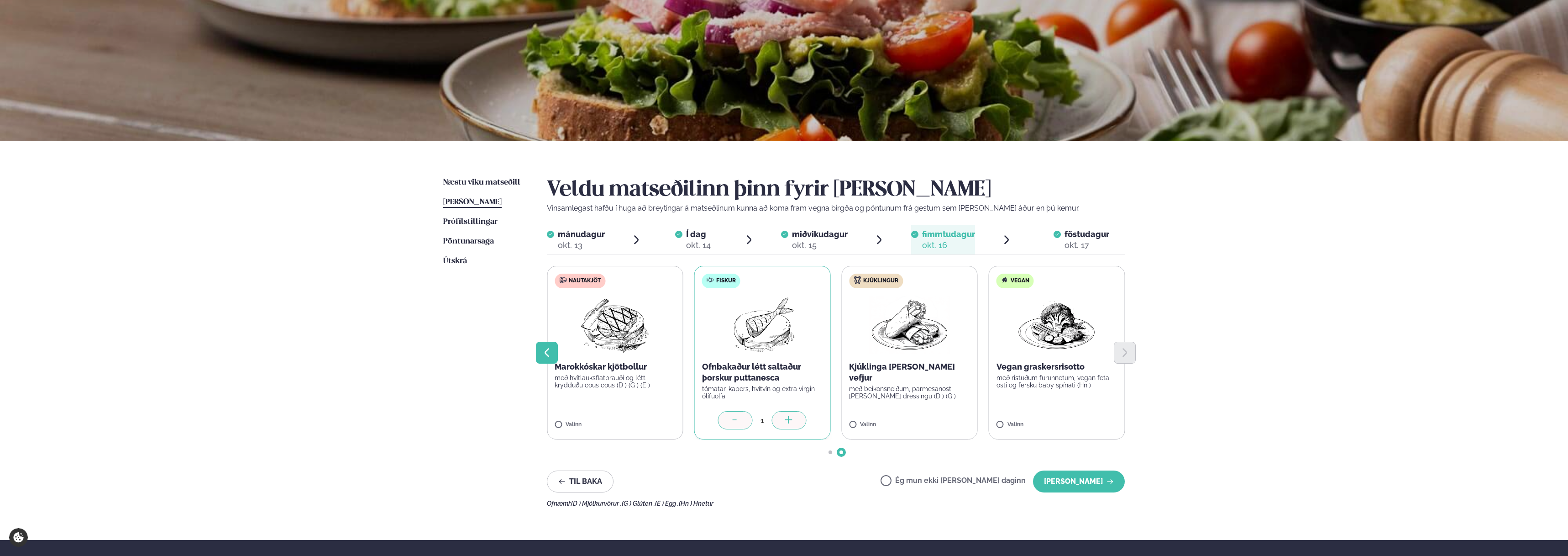
click at [549, 347] on icon "Previous slide" at bounding box center [546, 352] width 11 height 11
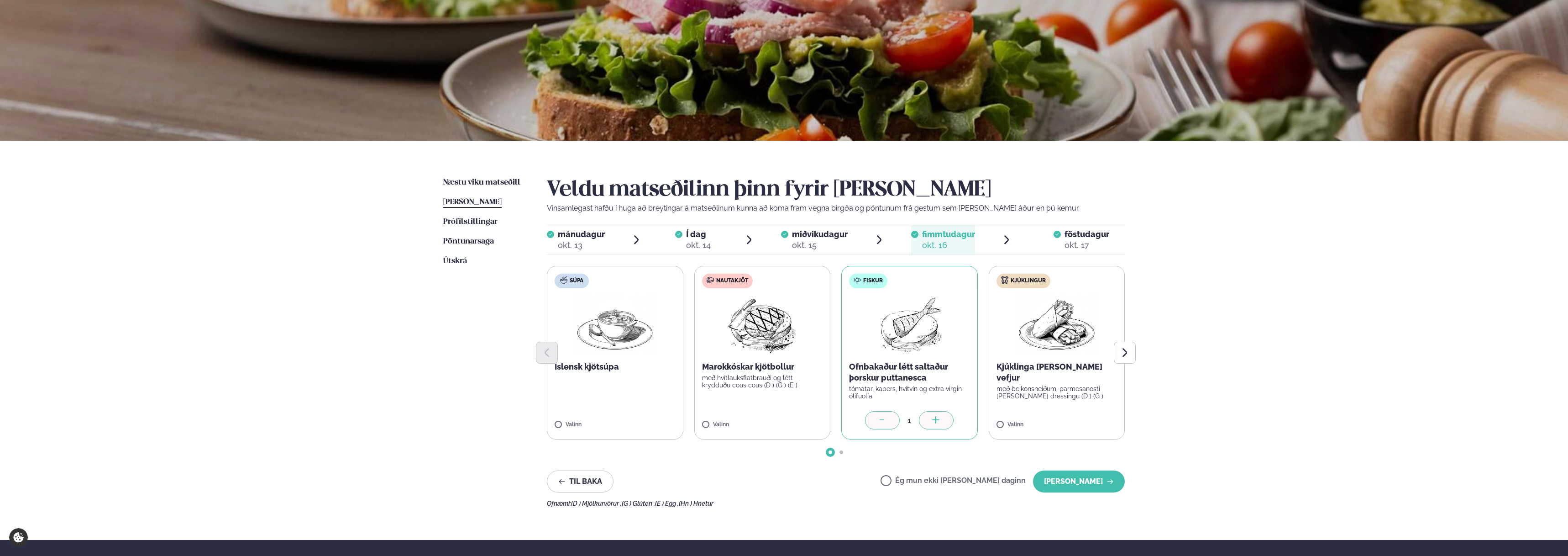
click at [1074, 235] on span "föstudagur" at bounding box center [1087, 235] width 45 height 10
